Goal: Information Seeking & Learning: Learn about a topic

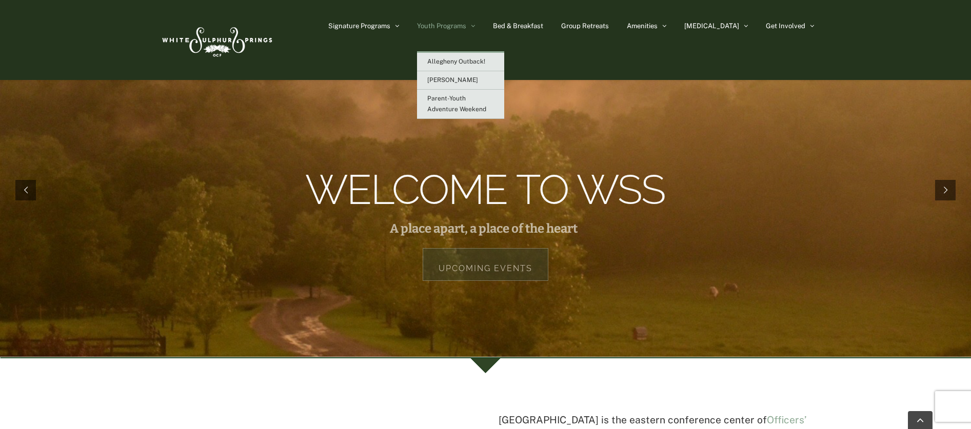
scroll to position [2955, 0]
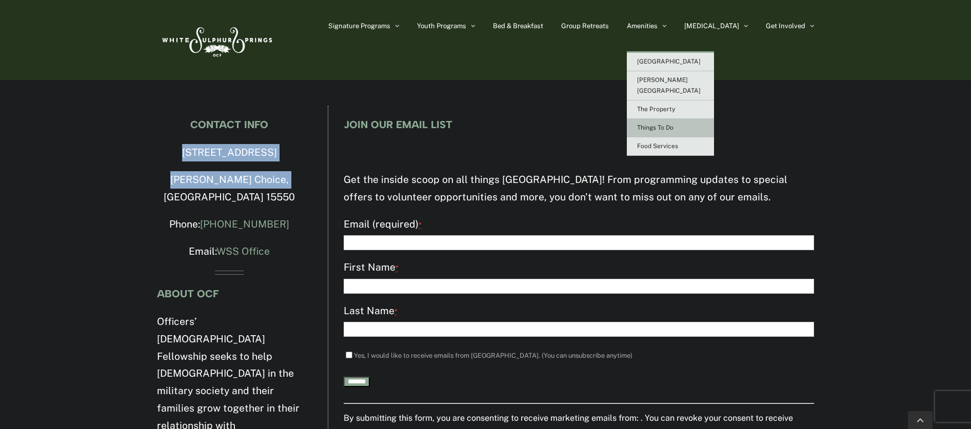
click at [674, 124] on span "Things To Do" at bounding box center [655, 127] width 36 height 7
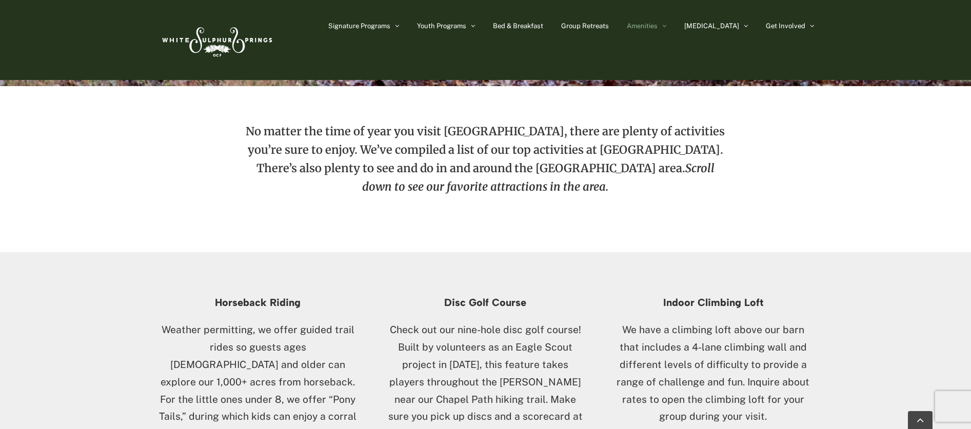
scroll to position [404, 0]
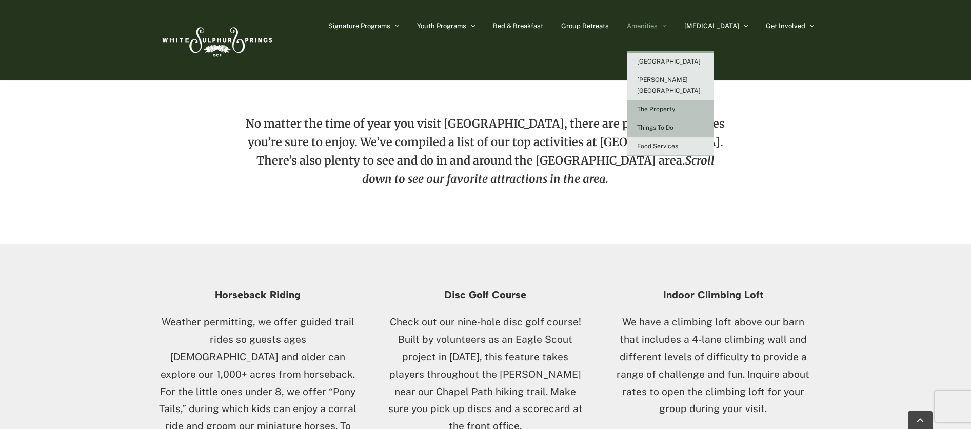
click at [675, 106] on span "The Property" at bounding box center [656, 109] width 38 height 7
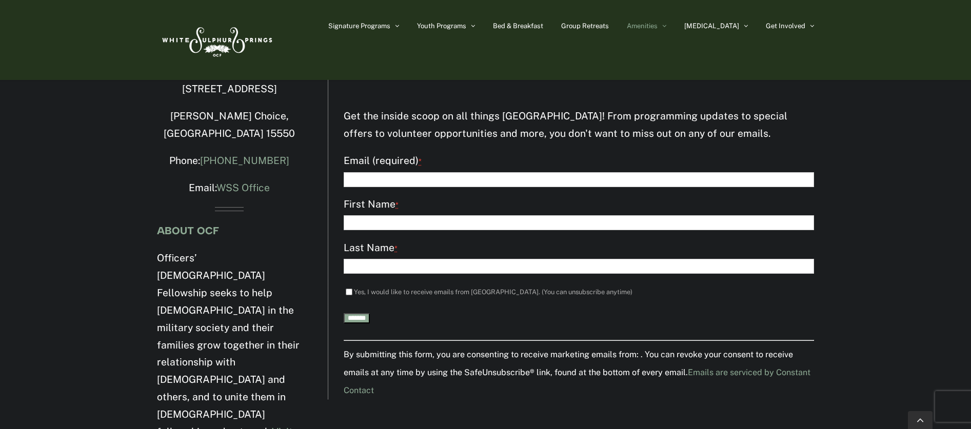
scroll to position [1836, 0]
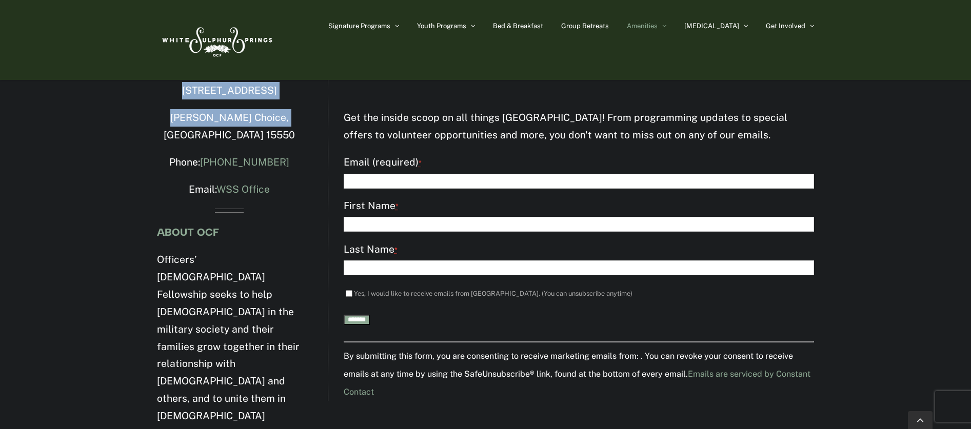
drag, startPoint x: 171, startPoint y: 89, endPoint x: 292, endPoint y: 117, distance: 124.8
click at [293, 117] on div "CONTACT INFO 4500 Milligans Cove Road Manns Choice, PA 15550 Phone: 814-623-558…" at bounding box center [229, 267] width 145 height 420
copy div "4500 Milligans Cove Road Manns Choice, PA 15550"
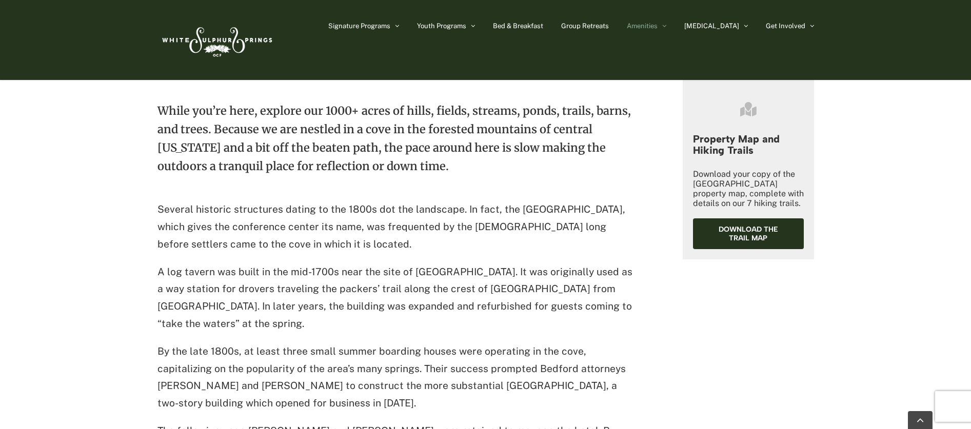
scroll to position [422, 0]
drag, startPoint x: 159, startPoint y: 111, endPoint x: 308, endPoint y: 397, distance: 322.4
click at [308, 397] on div "While you’re here, explore our 1000+ acres of hills, fields, streams, ponds, tr…" at bounding box center [396, 342] width 479 height 480
copy div "While you’re here, explore our 1000+ acres of hills, fields, streams, ponds, tr…"
click at [228, 39] on img at bounding box center [216, 40] width 118 height 48
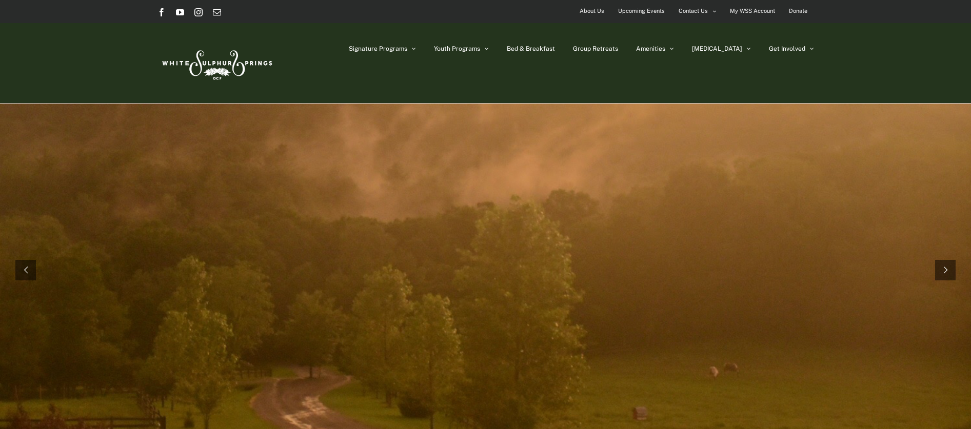
click at [596, 11] on span "About Us" at bounding box center [592, 11] width 25 height 15
